Goal: Navigation & Orientation: Find specific page/section

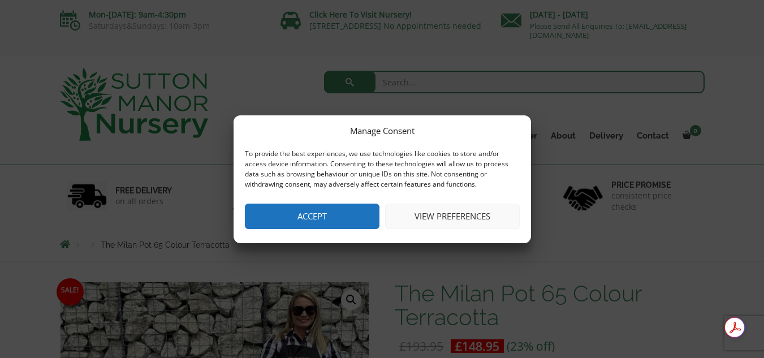
click at [330, 211] on button "Accept" at bounding box center [312, 216] width 135 height 25
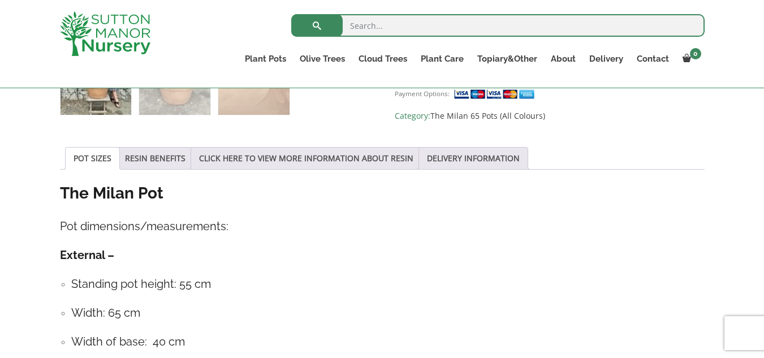
scroll to position [566, 0]
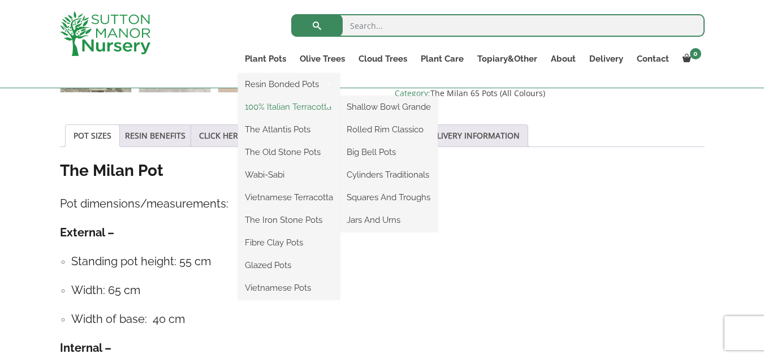
click at [269, 109] on link "100% Italian Terracotta" at bounding box center [289, 106] width 102 height 17
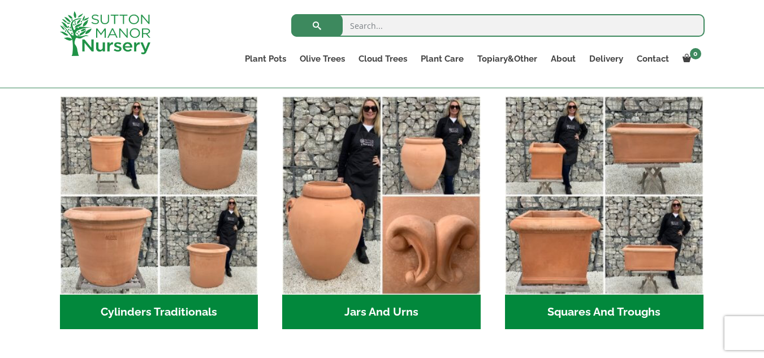
scroll to position [611, 0]
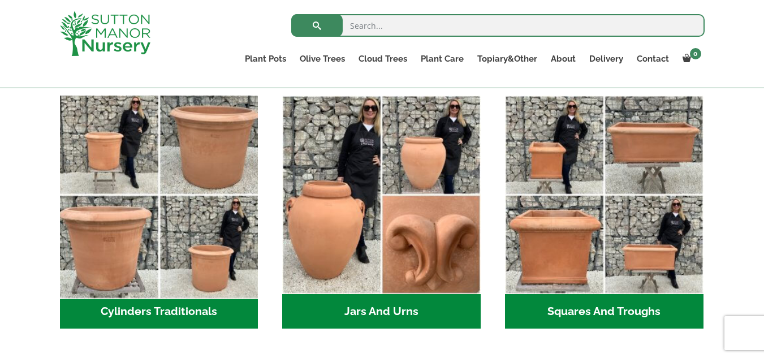
click at [163, 194] on img "Visit product category Cylinders Traditionals" at bounding box center [159, 195] width 208 height 208
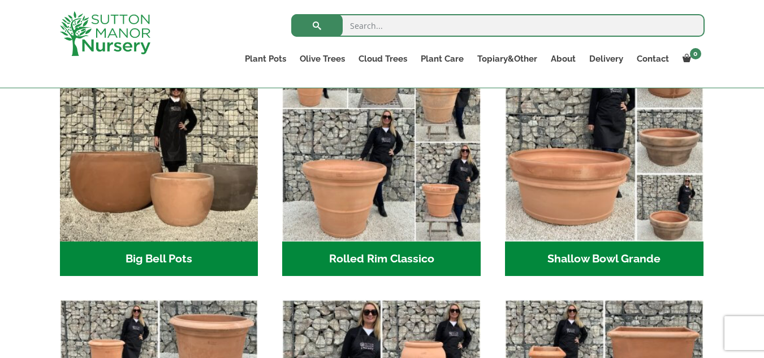
scroll to position [392, 0]
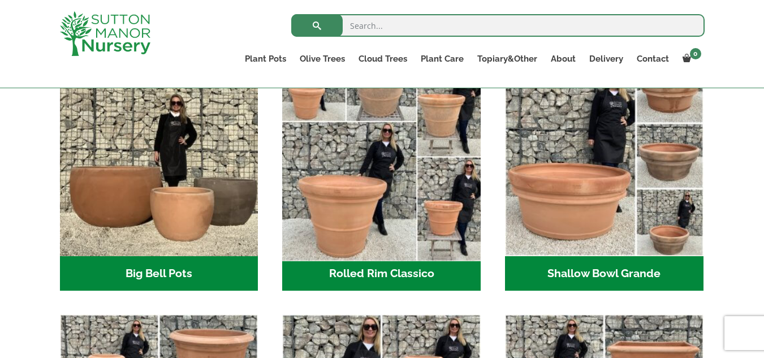
click at [383, 224] on img "Visit product category Rolled Rim Classico" at bounding box center [382, 157] width 208 height 208
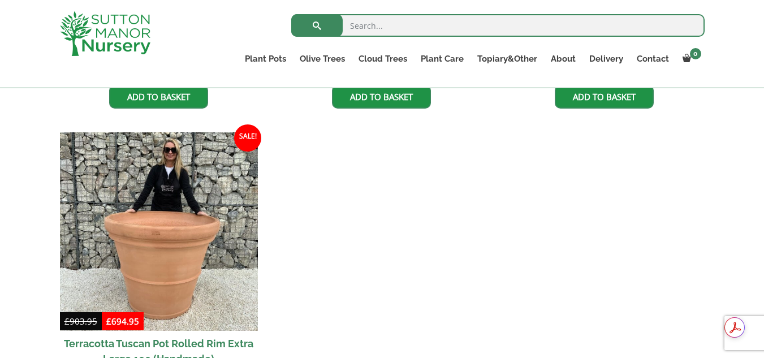
scroll to position [1131, 0]
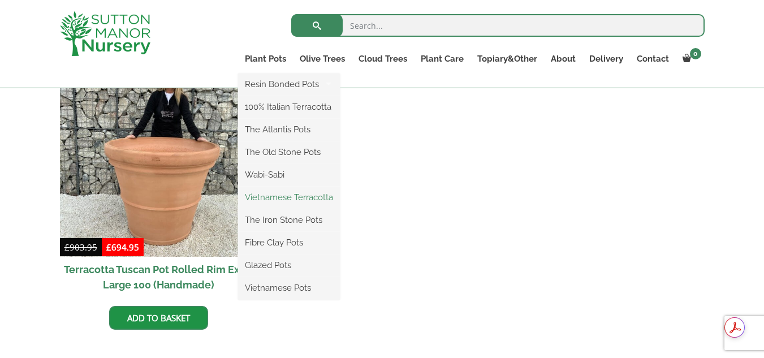
click at [278, 195] on link "Vietnamese Terracotta" at bounding box center [289, 197] width 102 height 17
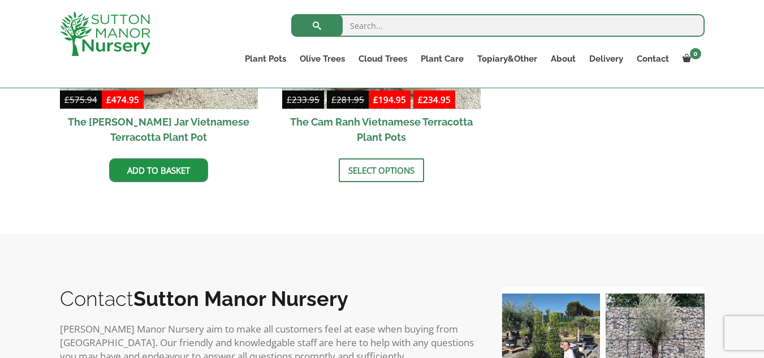
scroll to position [769, 0]
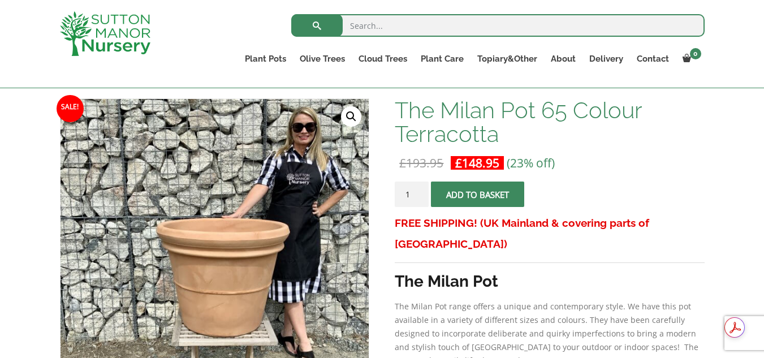
scroll to position [226, 0]
